Goal: Task Accomplishment & Management: Manage account settings

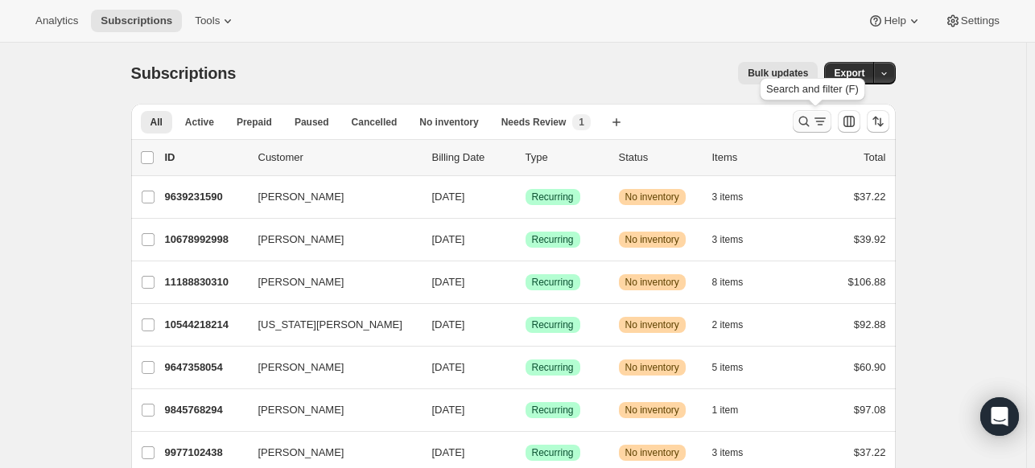
click at [802, 119] on icon "Search and filter results" at bounding box center [804, 121] width 16 height 16
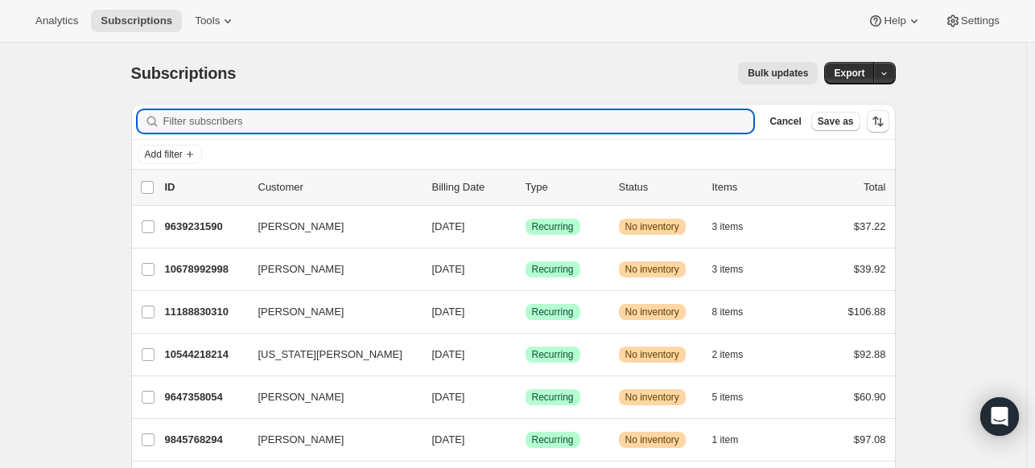
paste input "[PERSON_NAME][EMAIL_ADDRESS][PERSON_NAME][DOMAIN_NAME]"
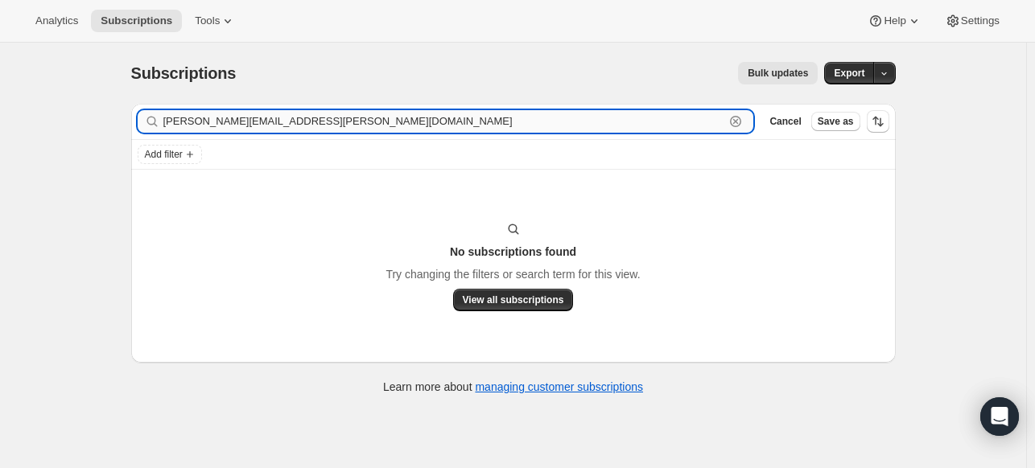
click at [497, 117] on input "[PERSON_NAME][EMAIL_ADDRESS][PERSON_NAME][DOMAIN_NAME]" at bounding box center [444, 121] width 562 height 23
paste input "[PERSON_NAME]"
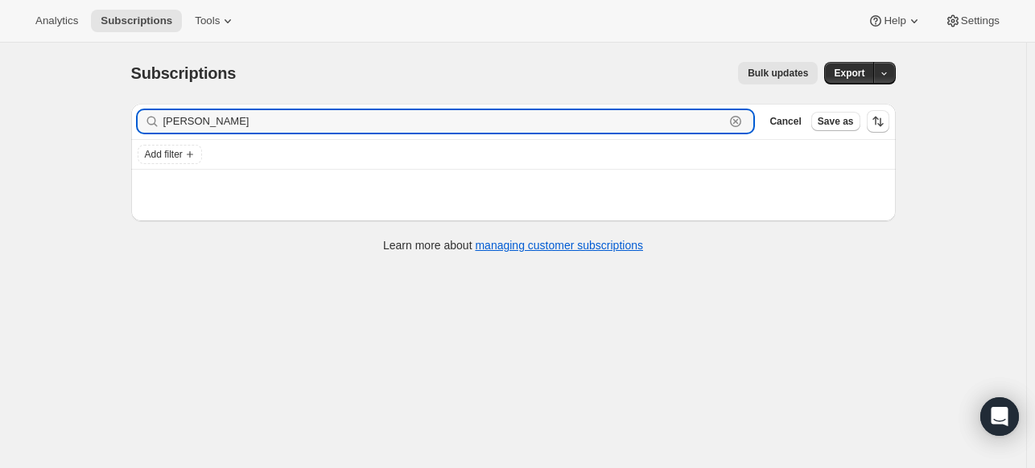
type input "[PERSON_NAME]"
